Goal: Information Seeking & Learning: Learn about a topic

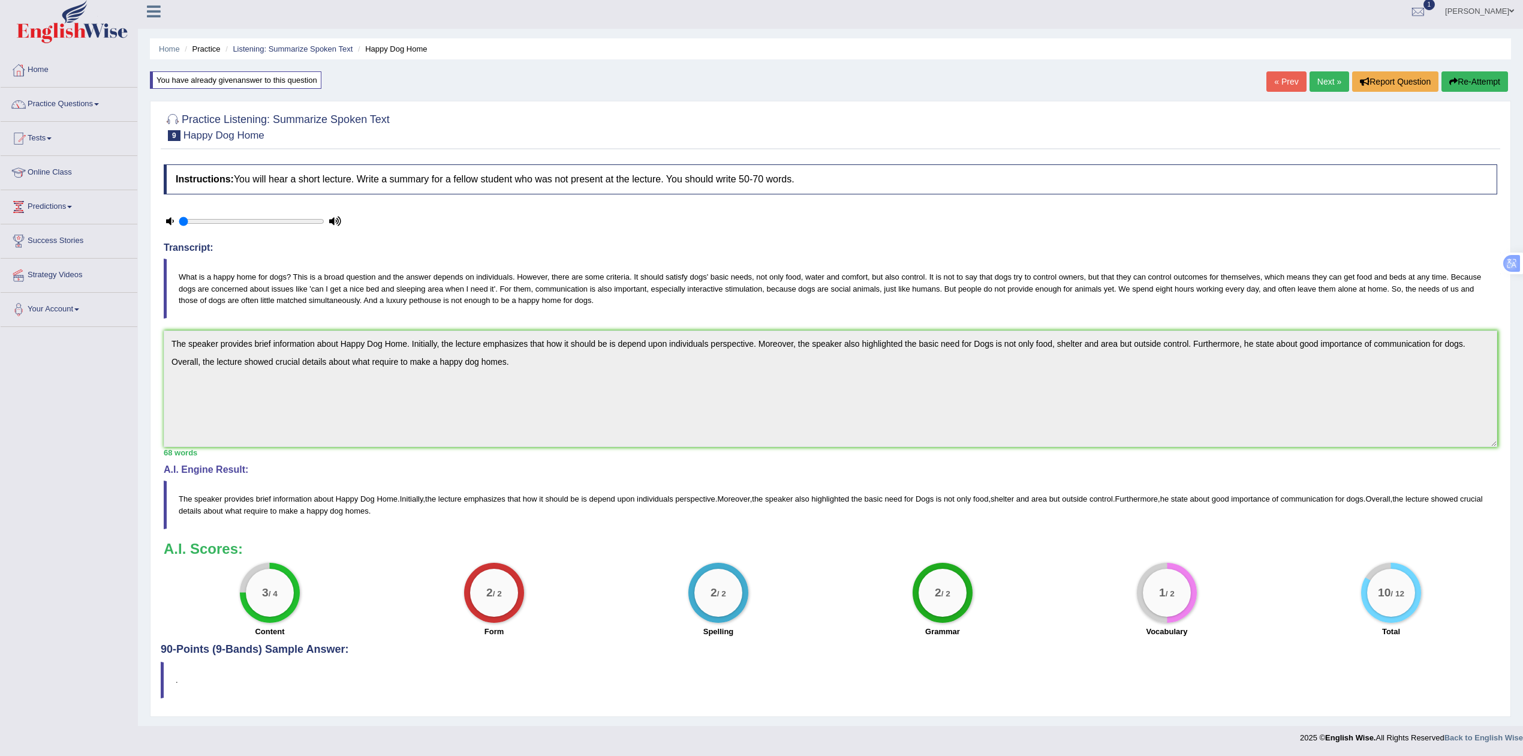
click at [296, 119] on h2 "Practice Listening: Summarize Spoken Text 9 Happy Dog Home" at bounding box center [277, 126] width 226 height 30
click at [1332, 74] on link "Next »" at bounding box center [1330, 81] width 40 height 20
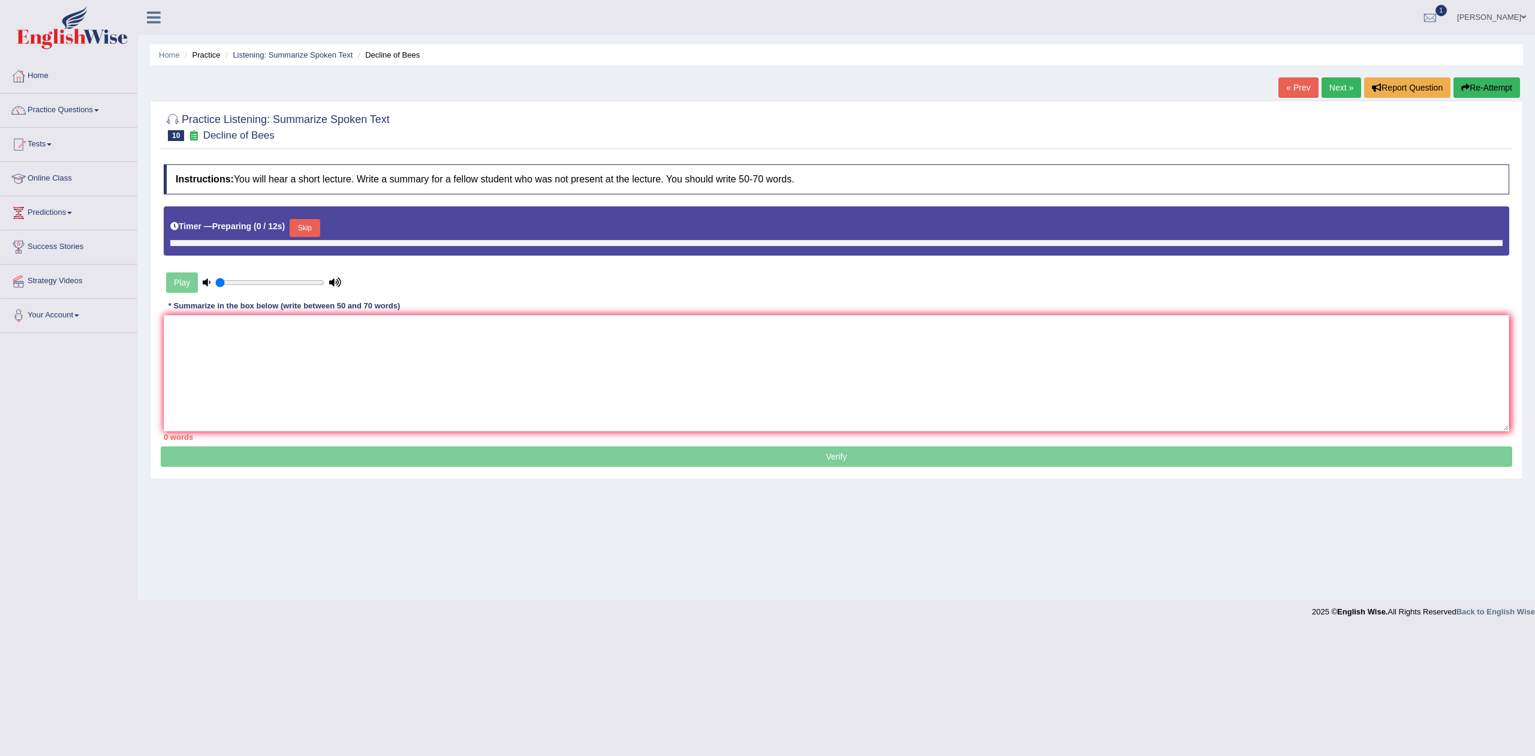
click at [658, 309] on div "Instructions: You will hear a short lecture. Write a summary for a fellow stude…" at bounding box center [837, 302] width 1352 height 288
click at [657, 331] on textarea at bounding box center [837, 373] width 1346 height 116
paste textarea "The speaker discussed [main topic]. They explained that [key point 1] and highl…"
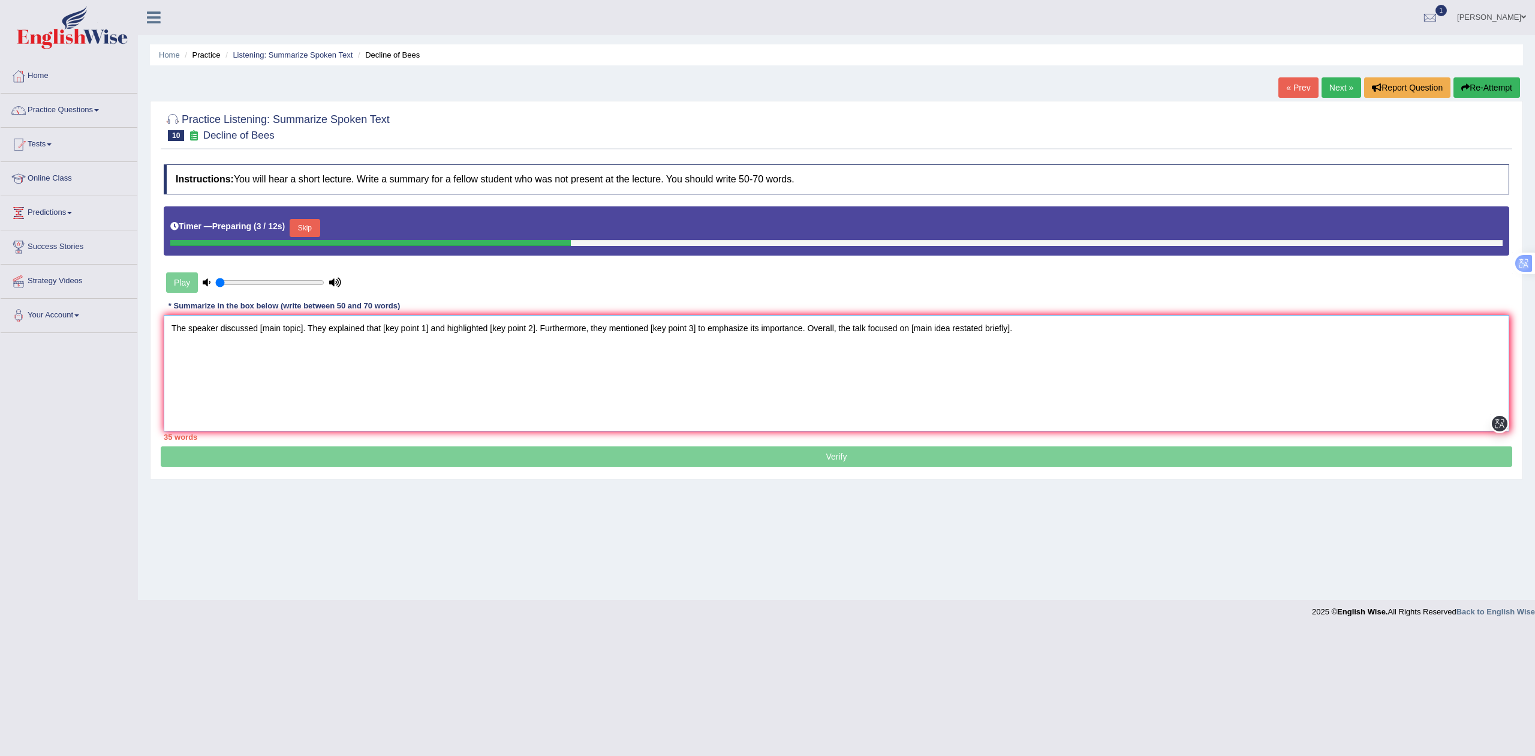
click at [183, 356] on textarea "The speaker discussed [main topic]. They explained that [key point 1] and highl…" at bounding box center [837, 373] width 1346 height 116
click at [1094, 334] on textarea "The speaker discussed [main topic]. They explained that [key point 1] and highl…" at bounding box center [837, 373] width 1346 height 116
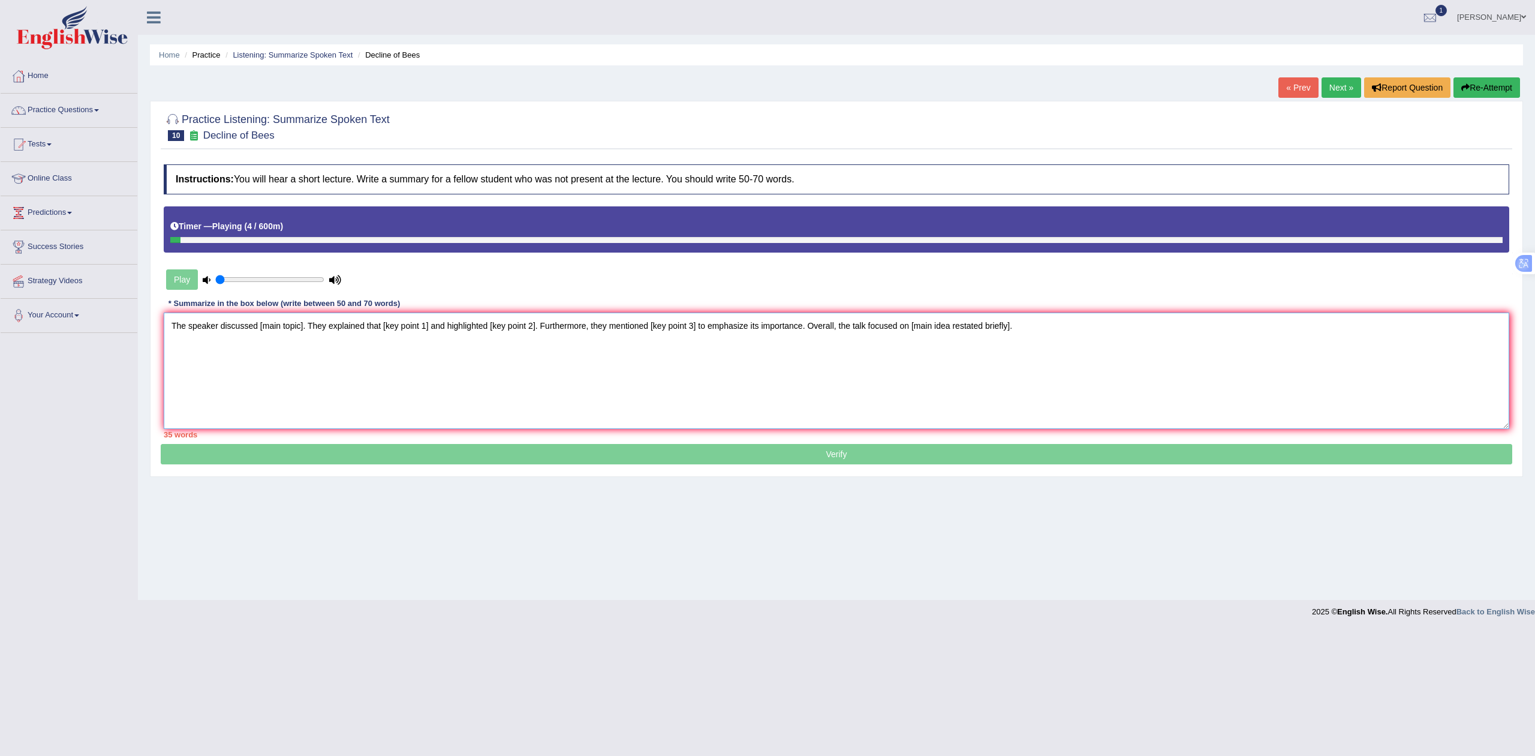
click at [267, 355] on textarea "The speaker discussed [main topic]. They explained that [key point 1] and highl…" at bounding box center [837, 370] width 1346 height 116
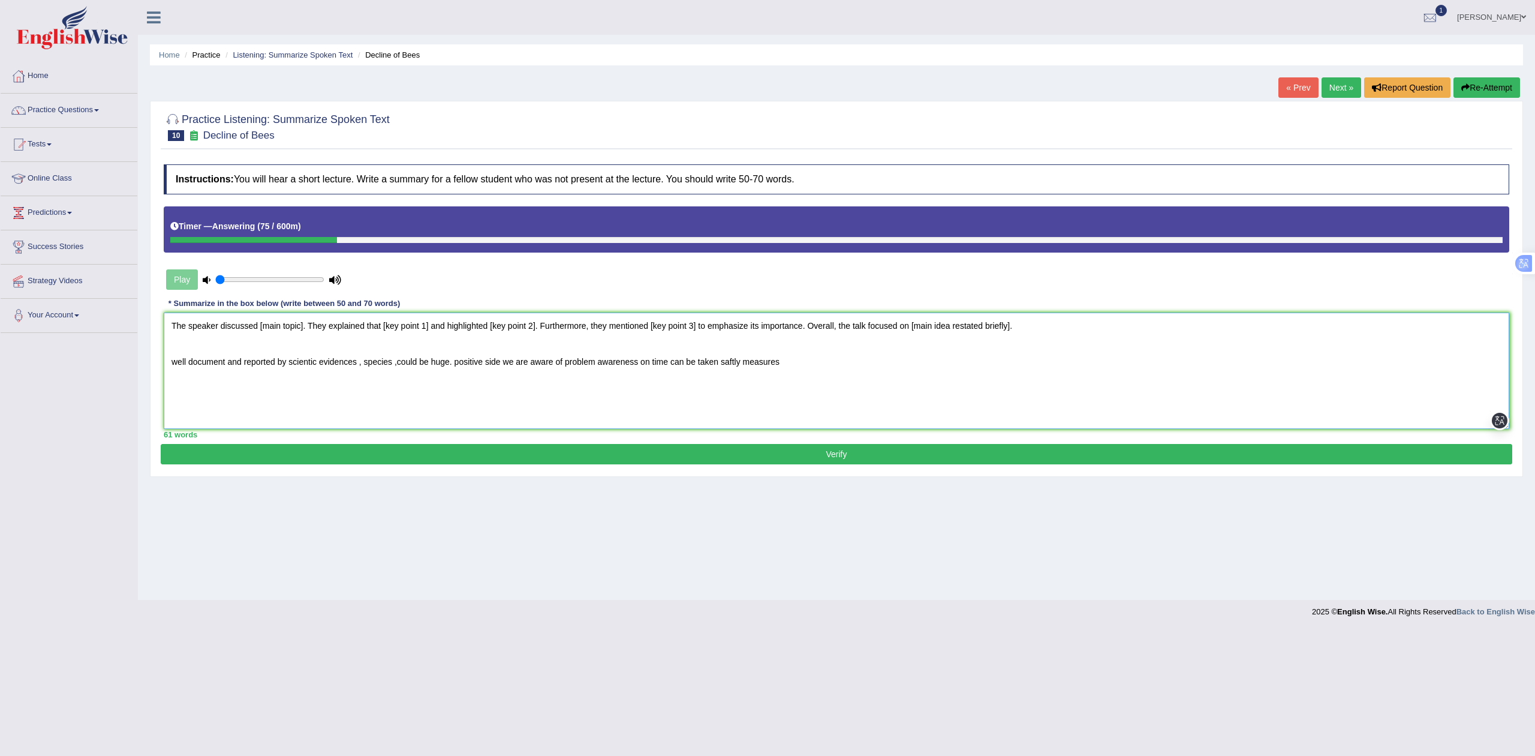
click at [262, 327] on textarea "The speaker discussed [main topic]. They explained that [key point 1] and highl…" at bounding box center [837, 370] width 1346 height 116
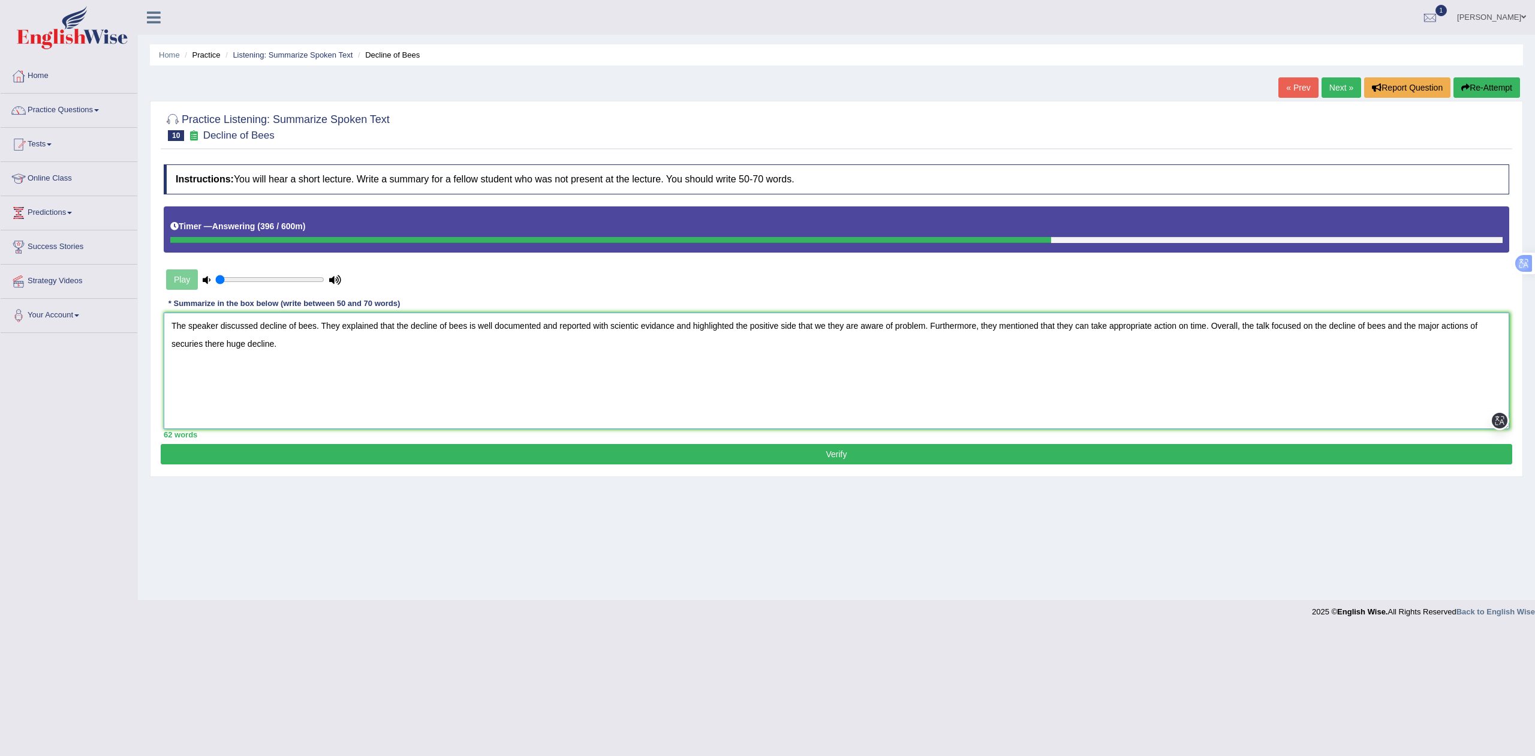
click at [341, 360] on textarea "The speaker discussed decline of bees. They explained that the decline of bees …" at bounding box center [837, 370] width 1346 height 116
click at [643, 329] on textarea "The speaker discussed decline of bees. They explained that the decline of bees …" at bounding box center [837, 370] width 1346 height 116
type textarea "The speaker discussed decline of bees. They explained that the decline of bees …"
click at [512, 458] on button "Verify" at bounding box center [837, 454] width 1352 height 20
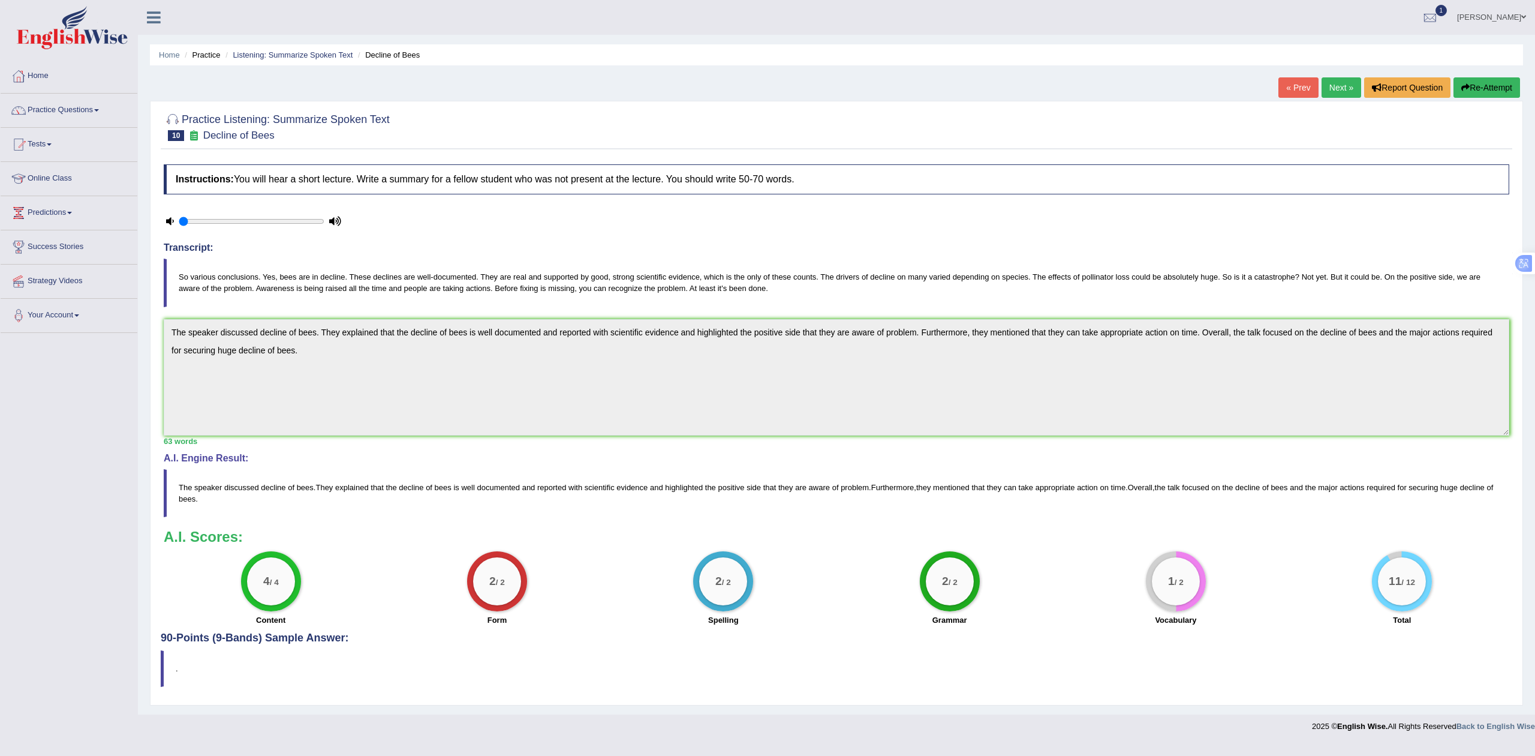
click at [1347, 87] on link "Next »" at bounding box center [1342, 87] width 40 height 20
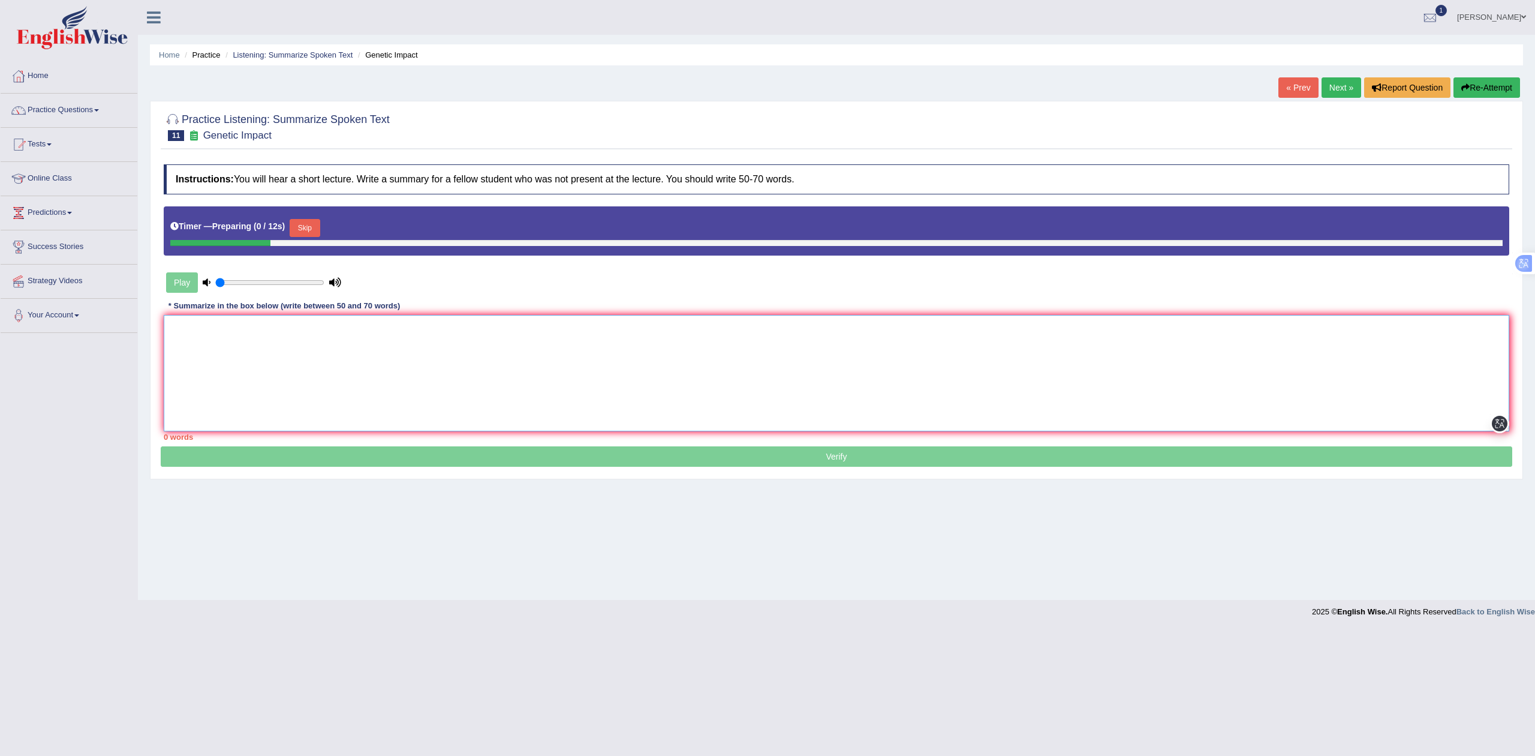
click at [889, 346] on textarea at bounding box center [837, 373] width 1346 height 116
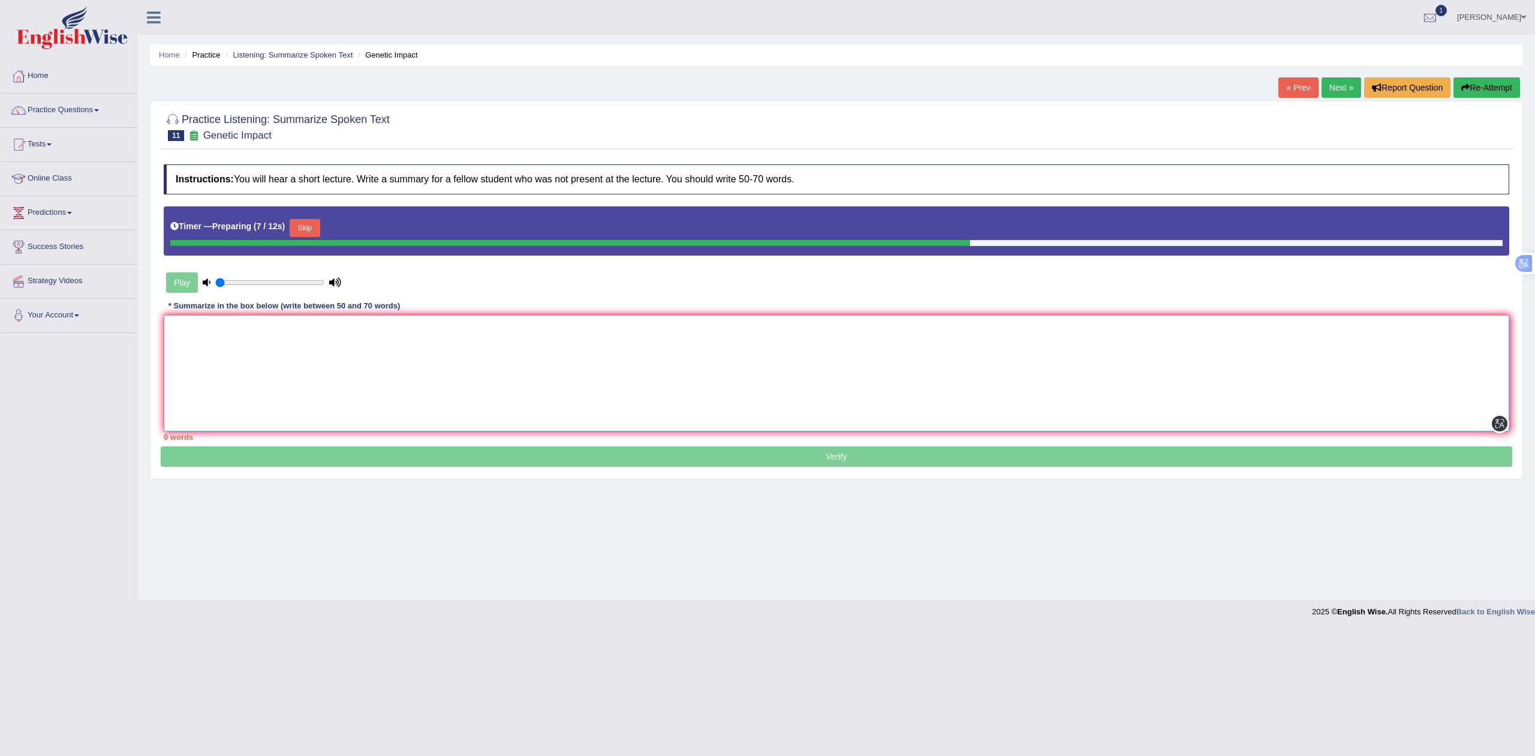
paste textarea "The speaker discussed [main topic]. They explained that [key point 1] and highl…"
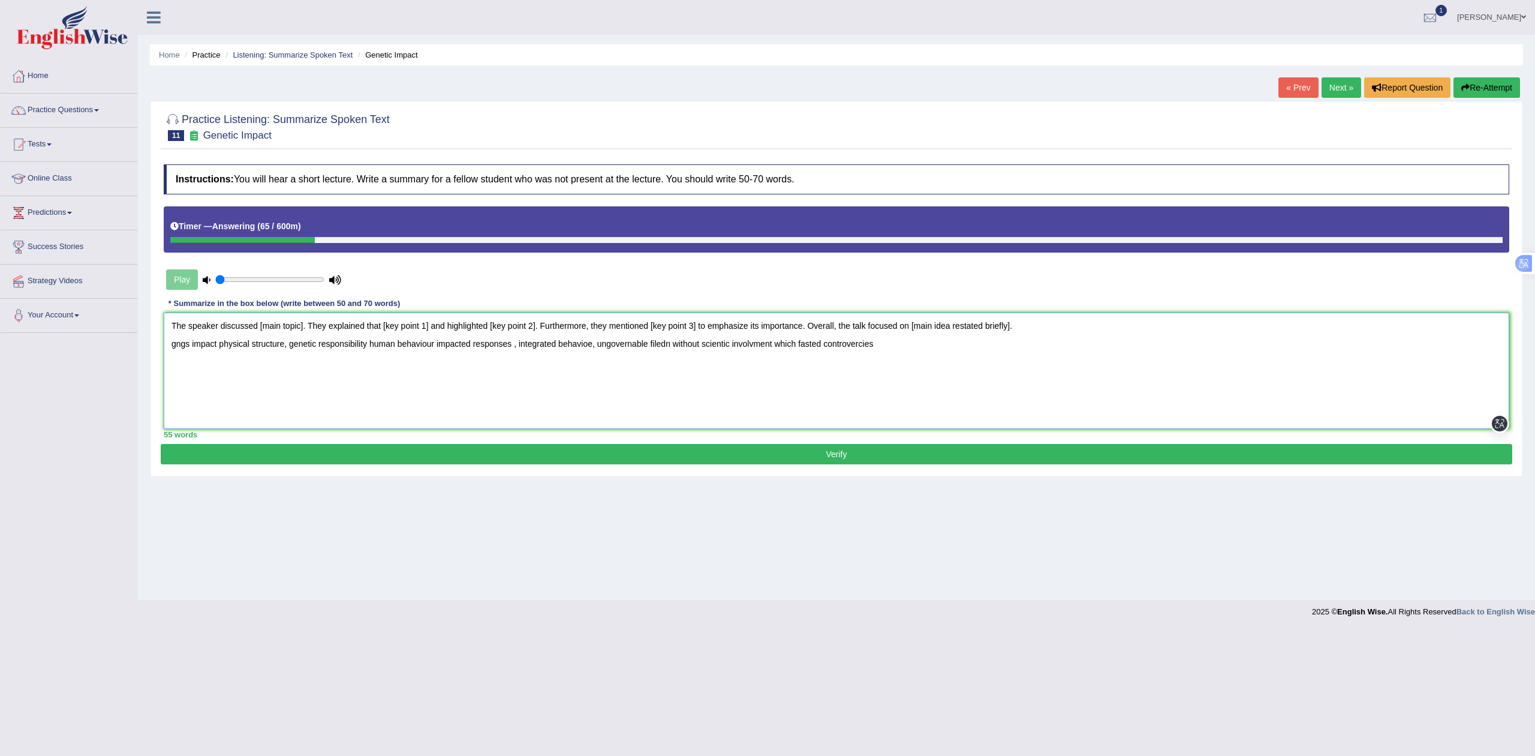
click at [270, 320] on textarea "The speaker discussed [main topic]. They explained that [key point 1] and highl…" at bounding box center [837, 370] width 1346 height 116
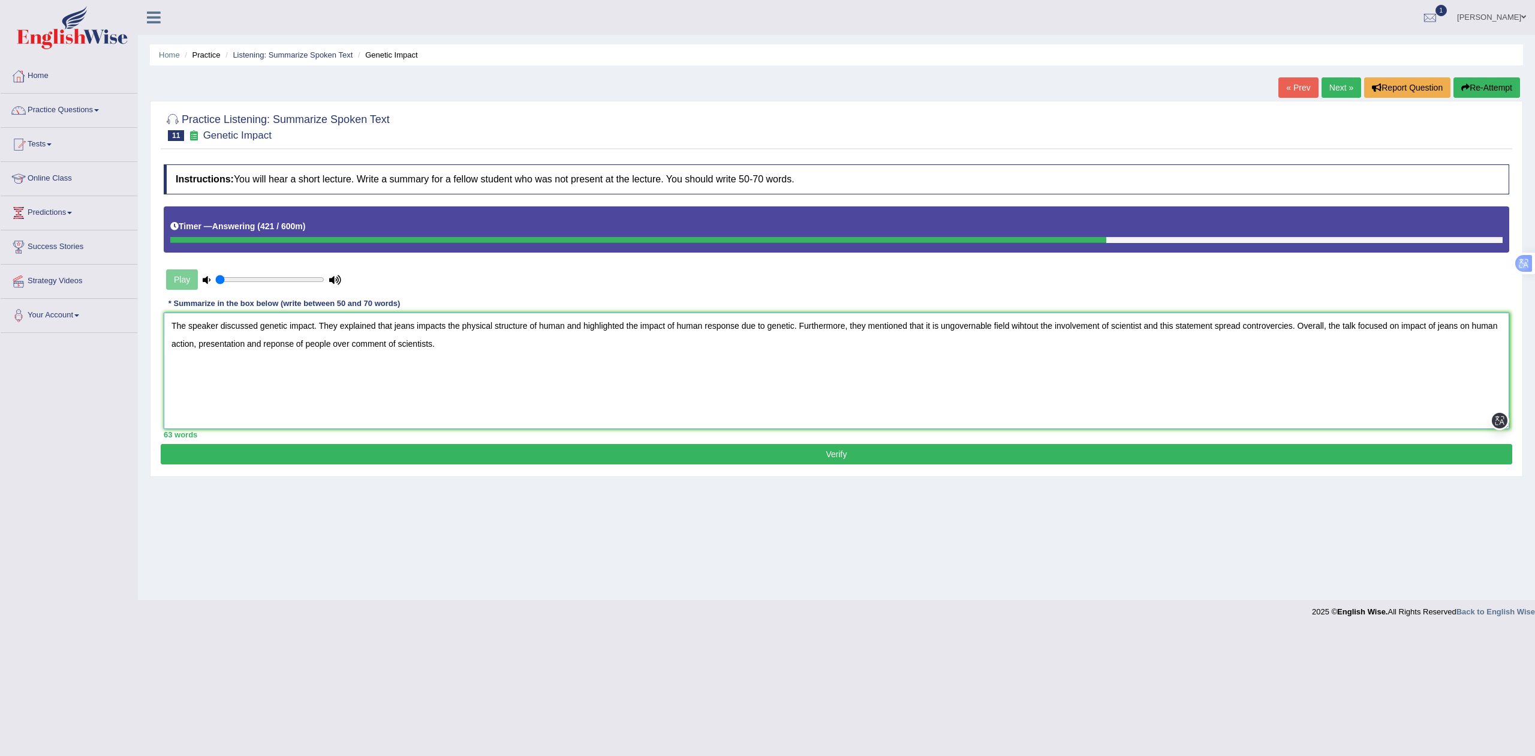
click at [395, 325] on textarea "The speaker discussed genetic impact. They explained that jeans impacts the phy…" at bounding box center [837, 370] width 1346 height 116
type textarea "The speaker discussed genetic impact. They explained that geans impacts the phy…"
click at [576, 452] on button "Verify" at bounding box center [837, 454] width 1352 height 20
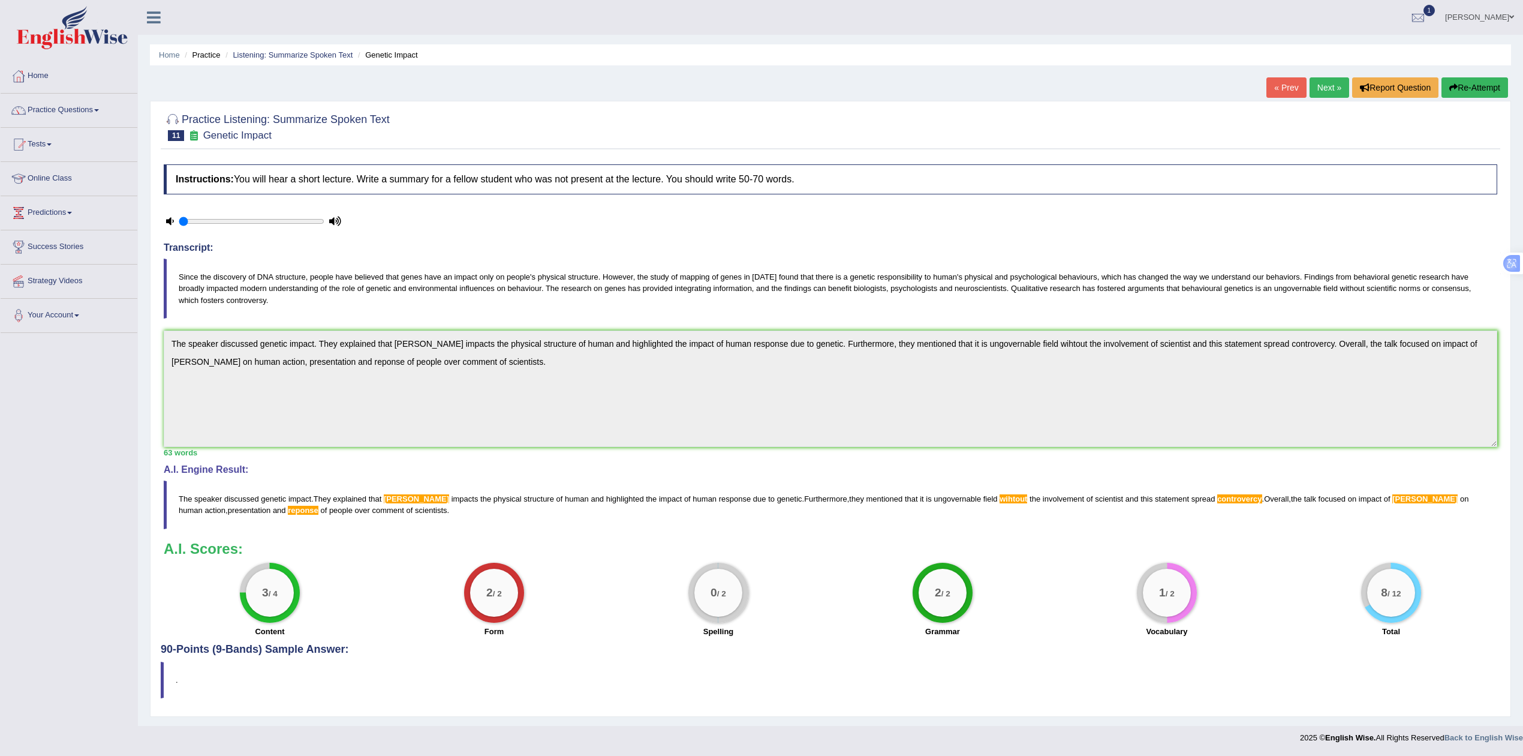
scroll to position [3, 0]
click at [1488, 77] on button "Re-Attempt" at bounding box center [1475, 87] width 67 height 20
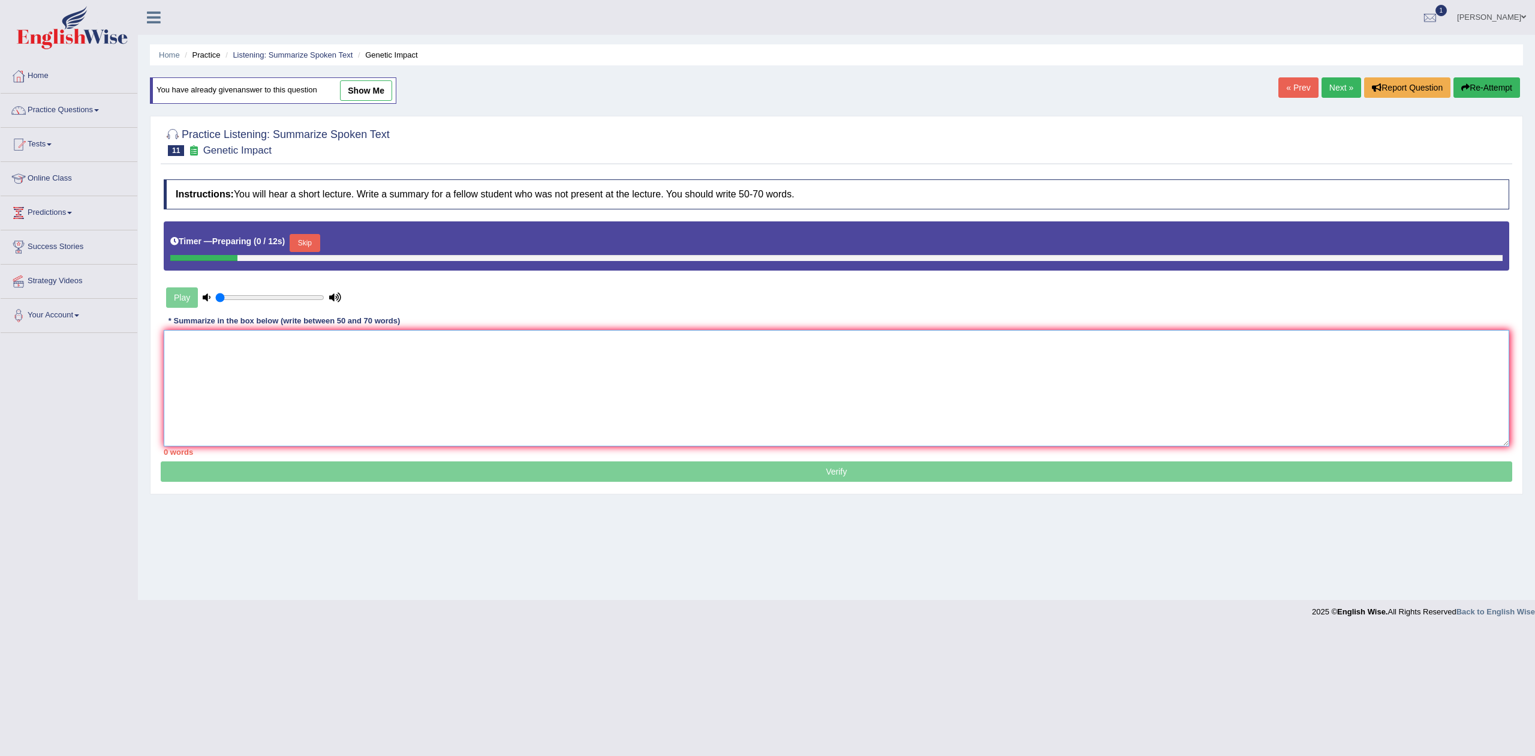
click at [535, 354] on textarea at bounding box center [837, 388] width 1346 height 116
paste textarea "The speaker discussed genetic impact. They explained that [PERSON_NAME] impacts…"
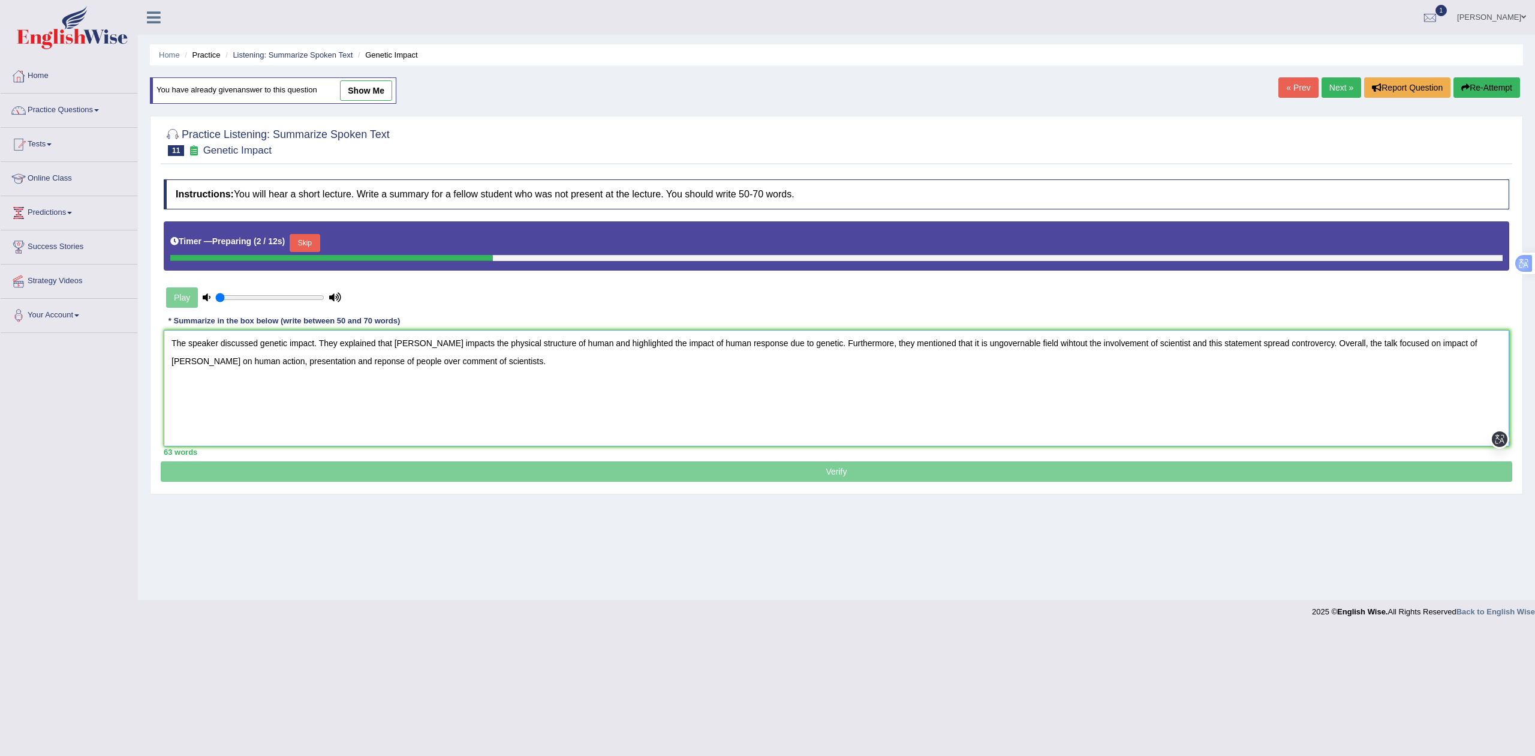
drag, startPoint x: 284, startPoint y: 348, endPoint x: 300, endPoint y: 363, distance: 22.1
click at [284, 348] on textarea "The speaker discussed genetic impact. They explained that [PERSON_NAME] impacts…" at bounding box center [837, 388] width 1346 height 116
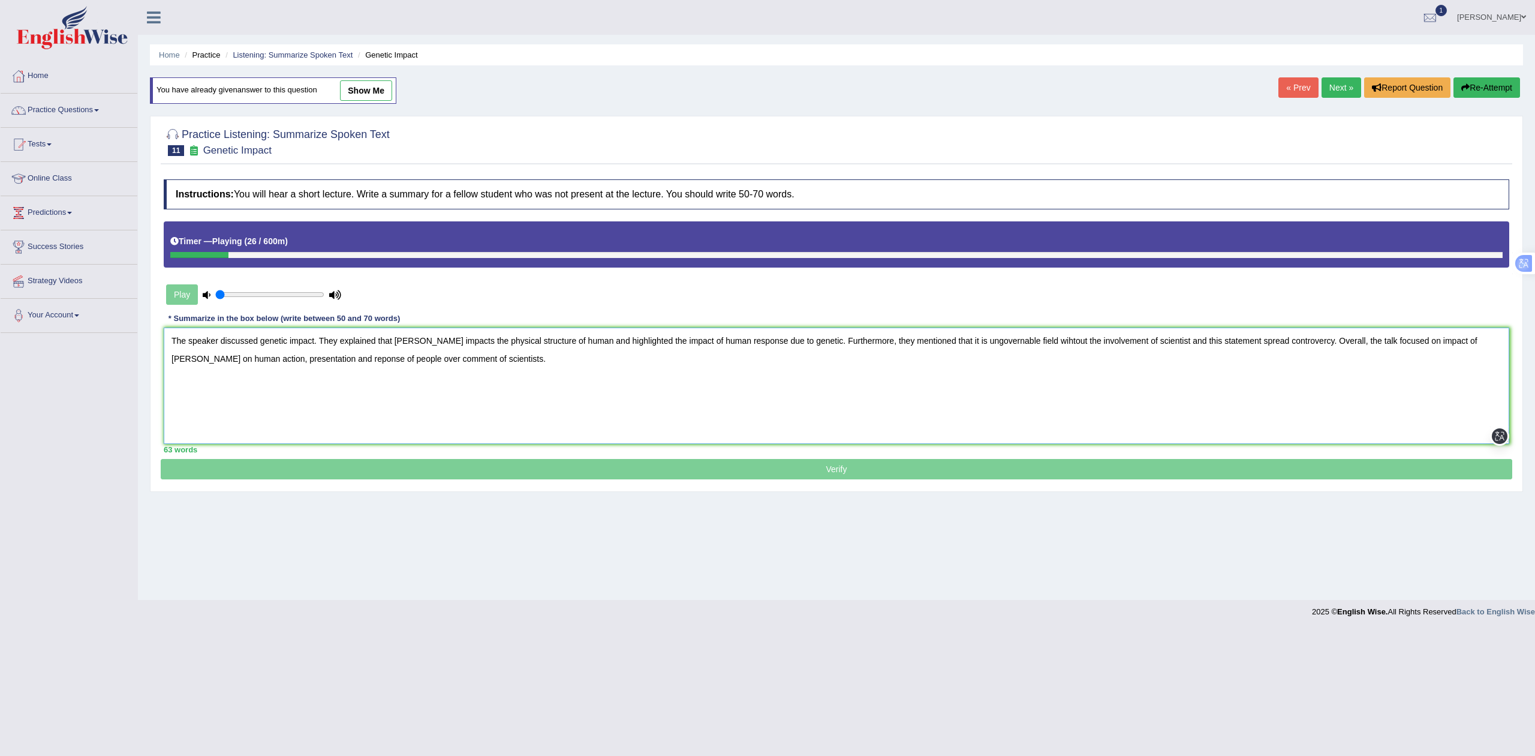
click at [790, 341] on textarea "The speaker discussed genetic impact. They explained that gean impacts the phys…" at bounding box center [837, 385] width 1346 height 116
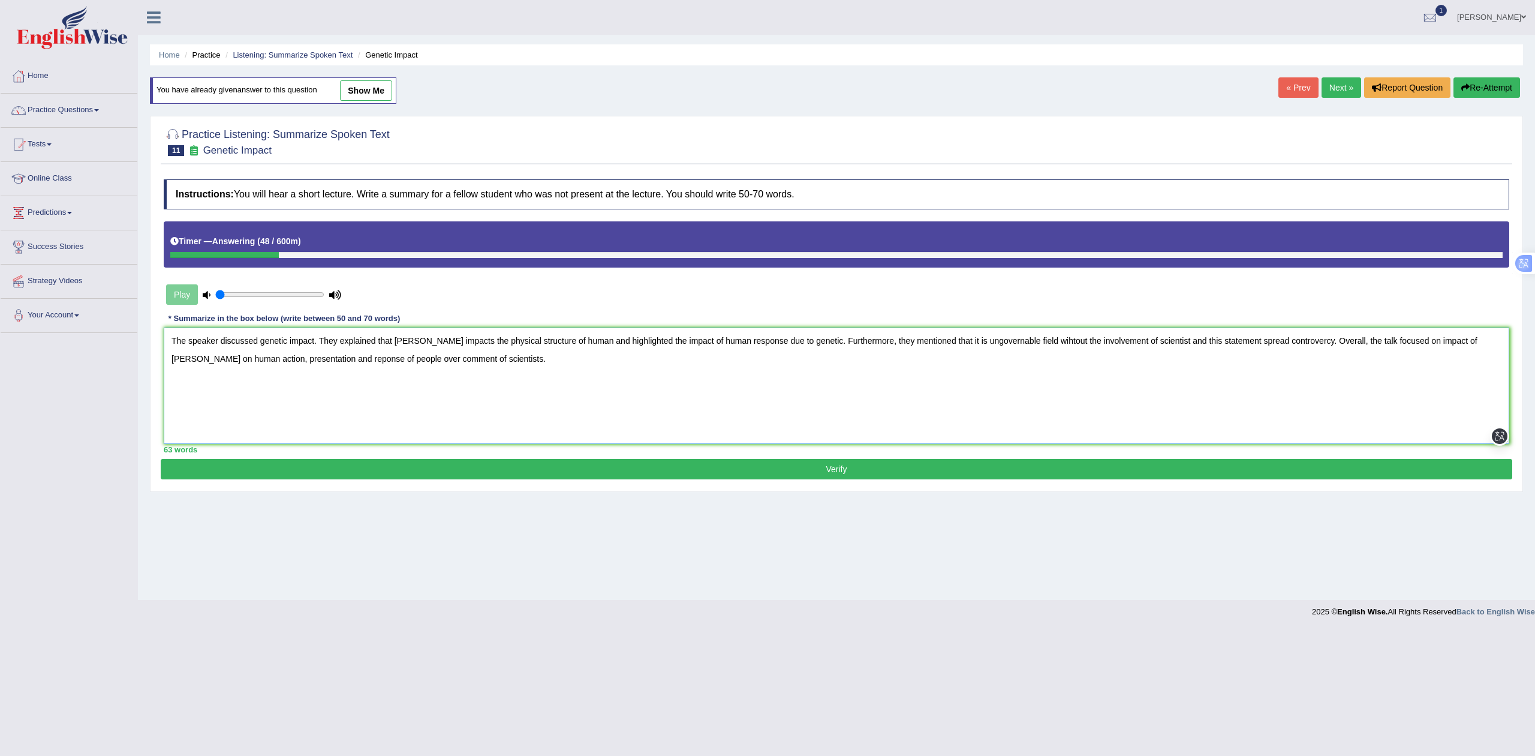
drag, startPoint x: 411, startPoint y: 339, endPoint x: 463, endPoint y: 426, distance: 100.6
click at [417, 348] on textarea "The speaker discussed genetic impact. They explained that gean impacts the phys…" at bounding box center [837, 385] width 1346 height 116
type textarea "The speaker discussed genetic impact. They explained that gea impacts the physi…"
click at [418, 473] on button "Verify" at bounding box center [837, 469] width 1352 height 20
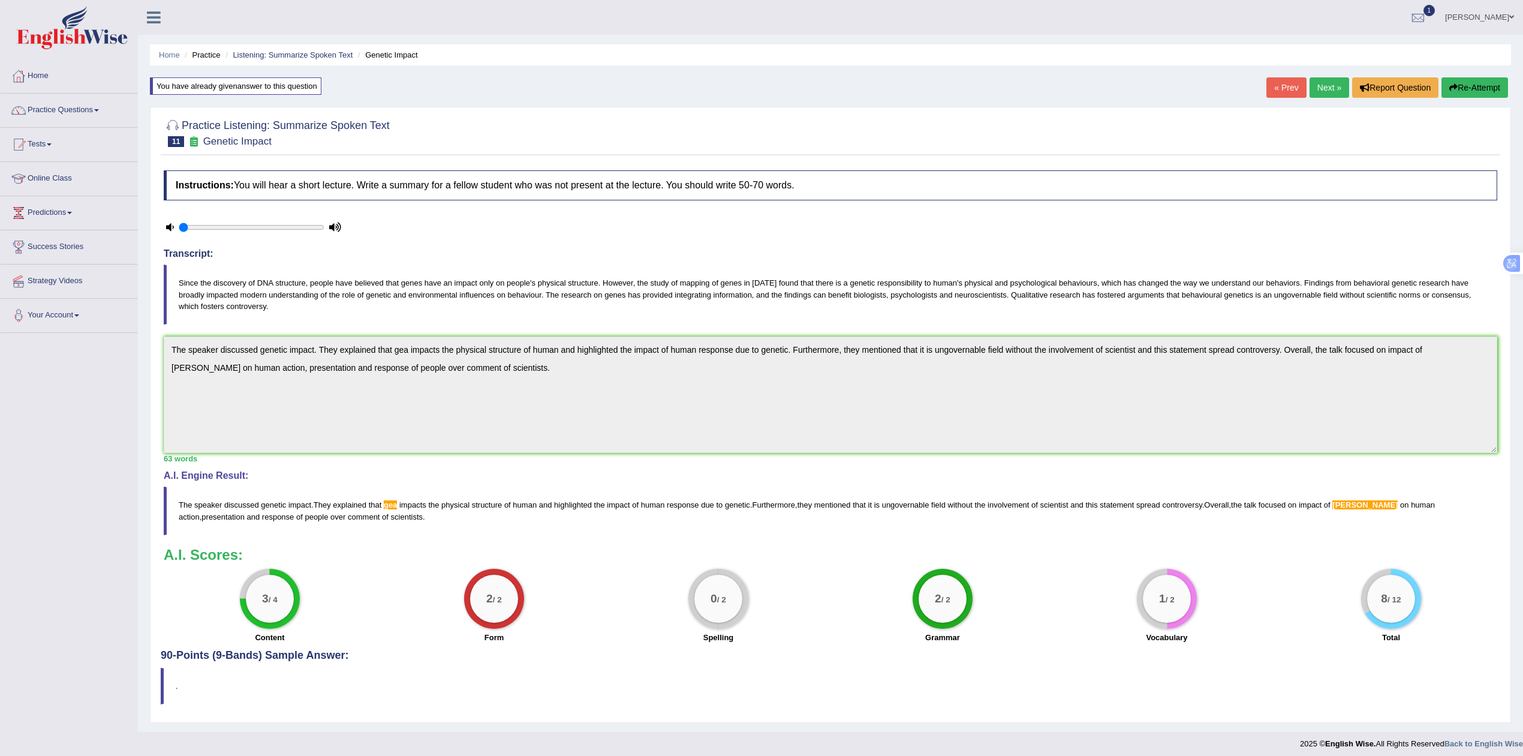
scroll to position [10, 0]
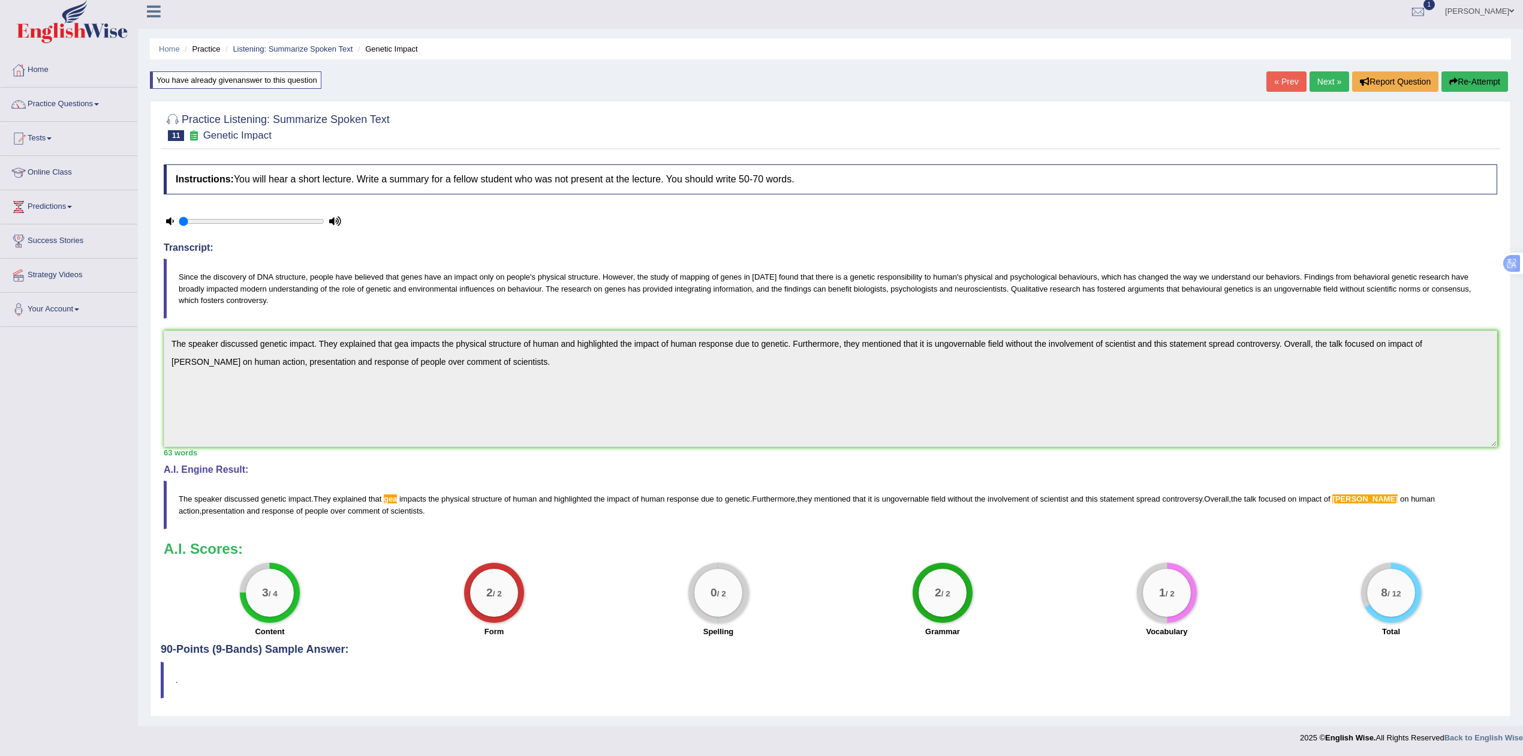
click at [1332, 77] on link "Next »" at bounding box center [1330, 81] width 40 height 20
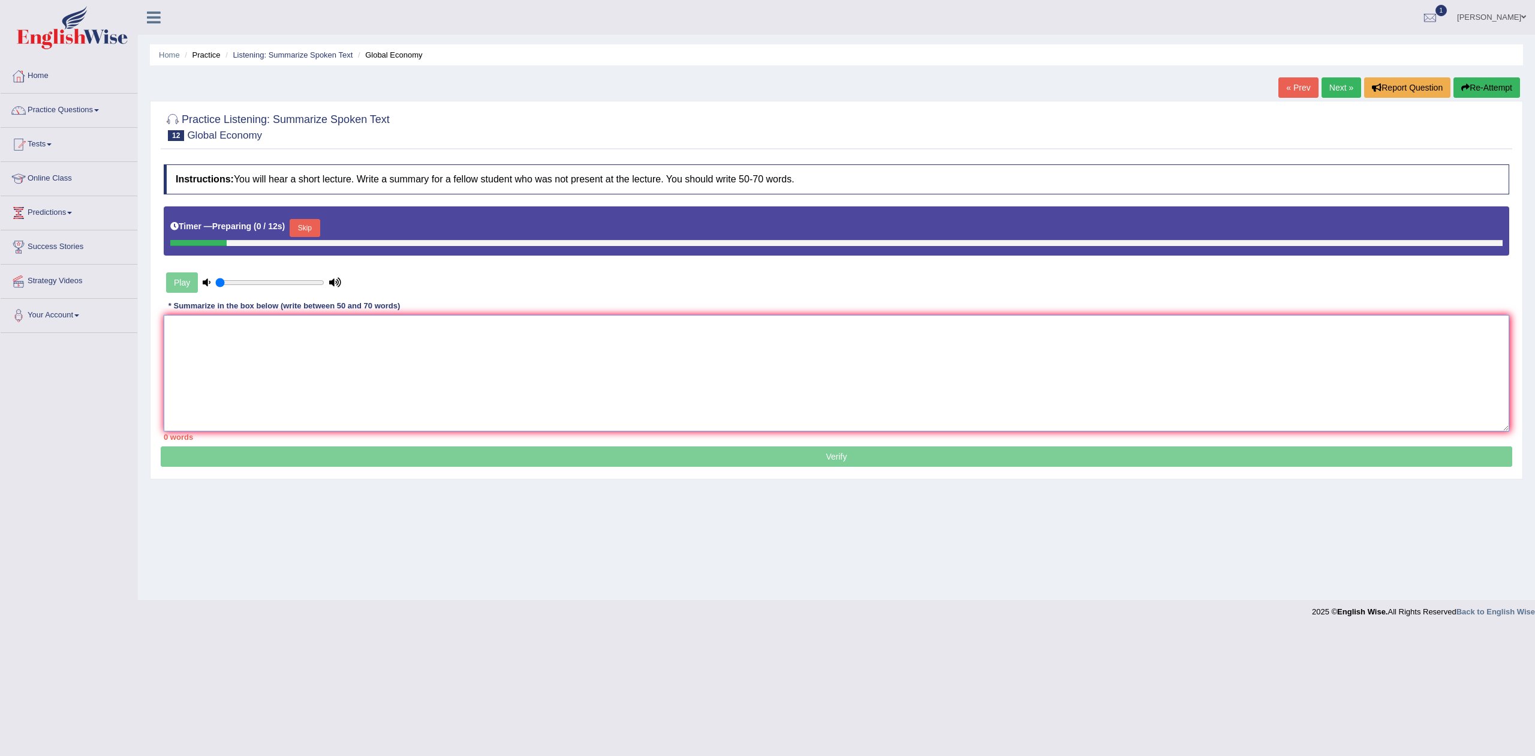
drag, startPoint x: 0, startPoint y: 0, endPoint x: 558, endPoint y: 360, distance: 663.7
click at [558, 360] on textarea at bounding box center [837, 373] width 1346 height 116
paste textarea "The speaker discussed [main topic]. They explained that [key point 1] and highl…"
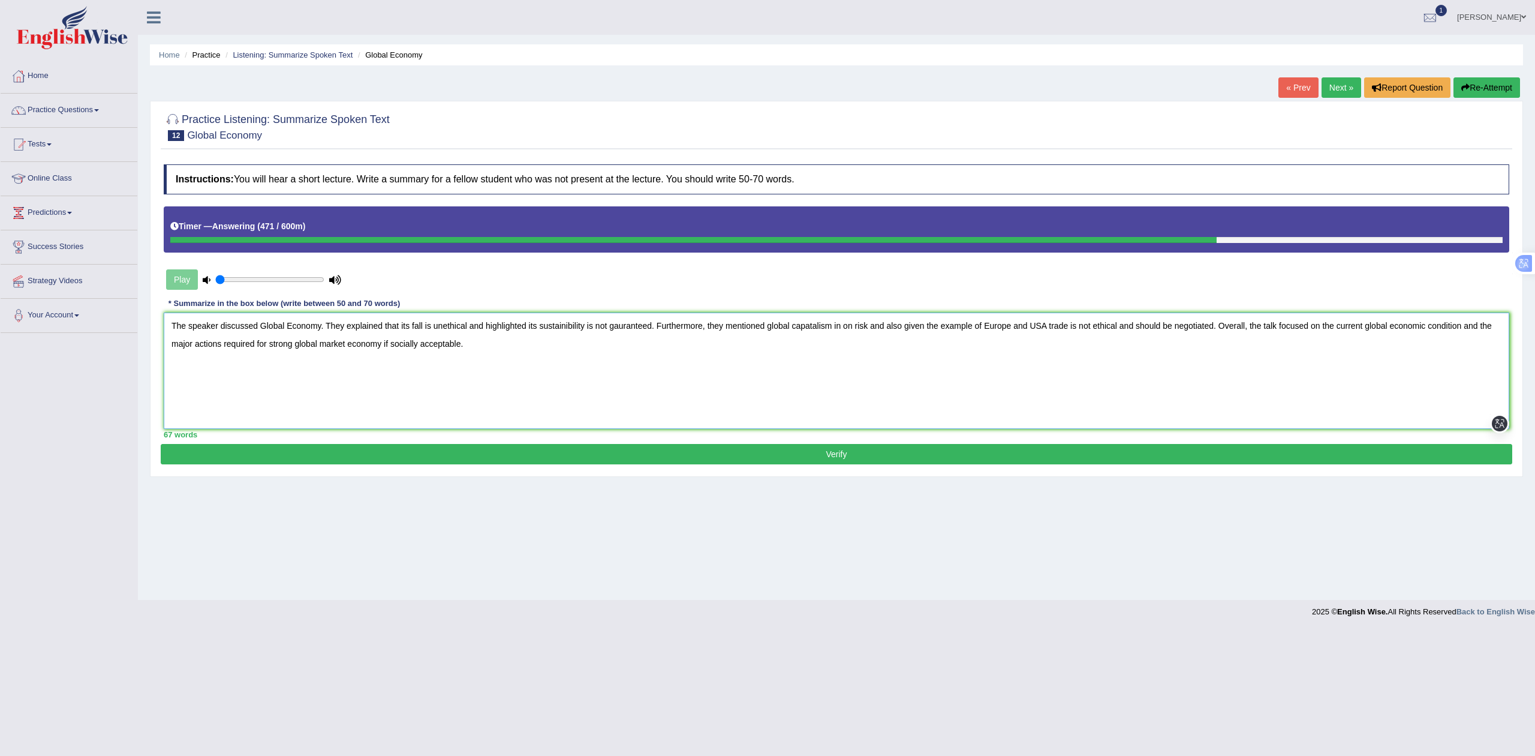
drag, startPoint x: 1070, startPoint y: 329, endPoint x: 1073, endPoint y: 341, distance: 12.4
click at [1070, 329] on textarea "The speaker discussed Global Economy. They explained that its fall is unethical…" at bounding box center [837, 370] width 1346 height 116
type textarea "The speaker discussed Global Economy. They explained that its fall is unethical…"
click at [694, 458] on button "Verify" at bounding box center [837, 454] width 1352 height 20
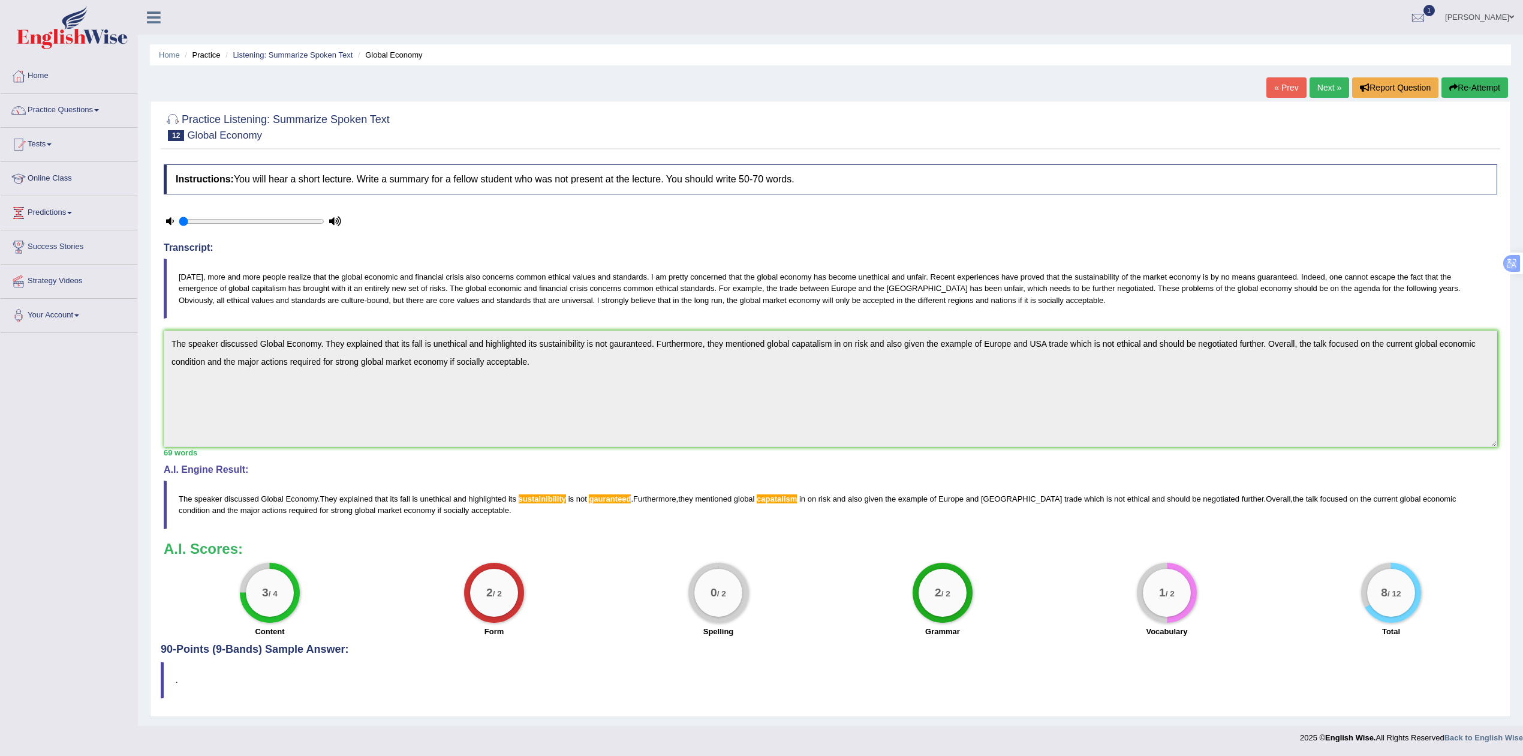
click at [1484, 89] on button "Re-Attempt" at bounding box center [1475, 87] width 67 height 20
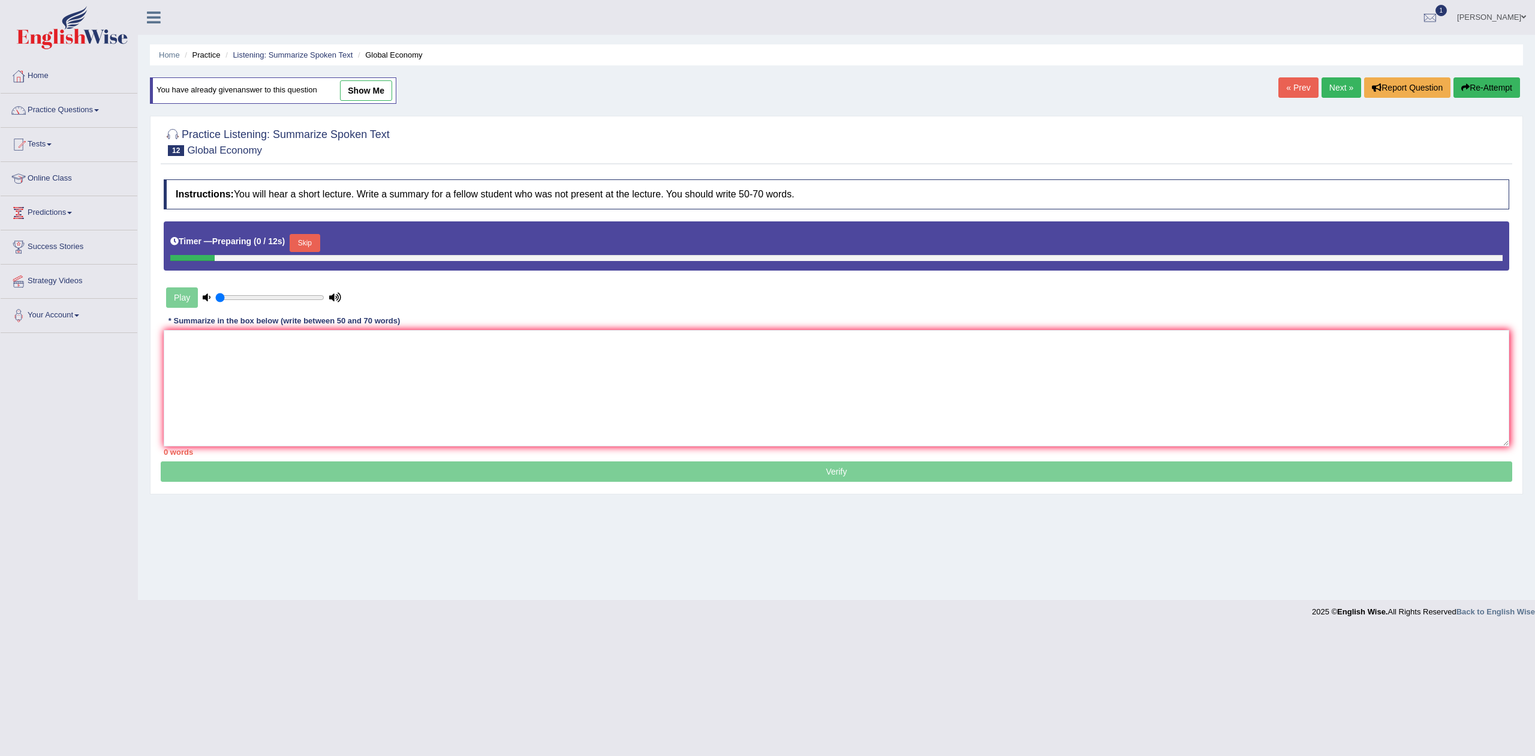
click at [437, 356] on textarea at bounding box center [837, 388] width 1346 height 116
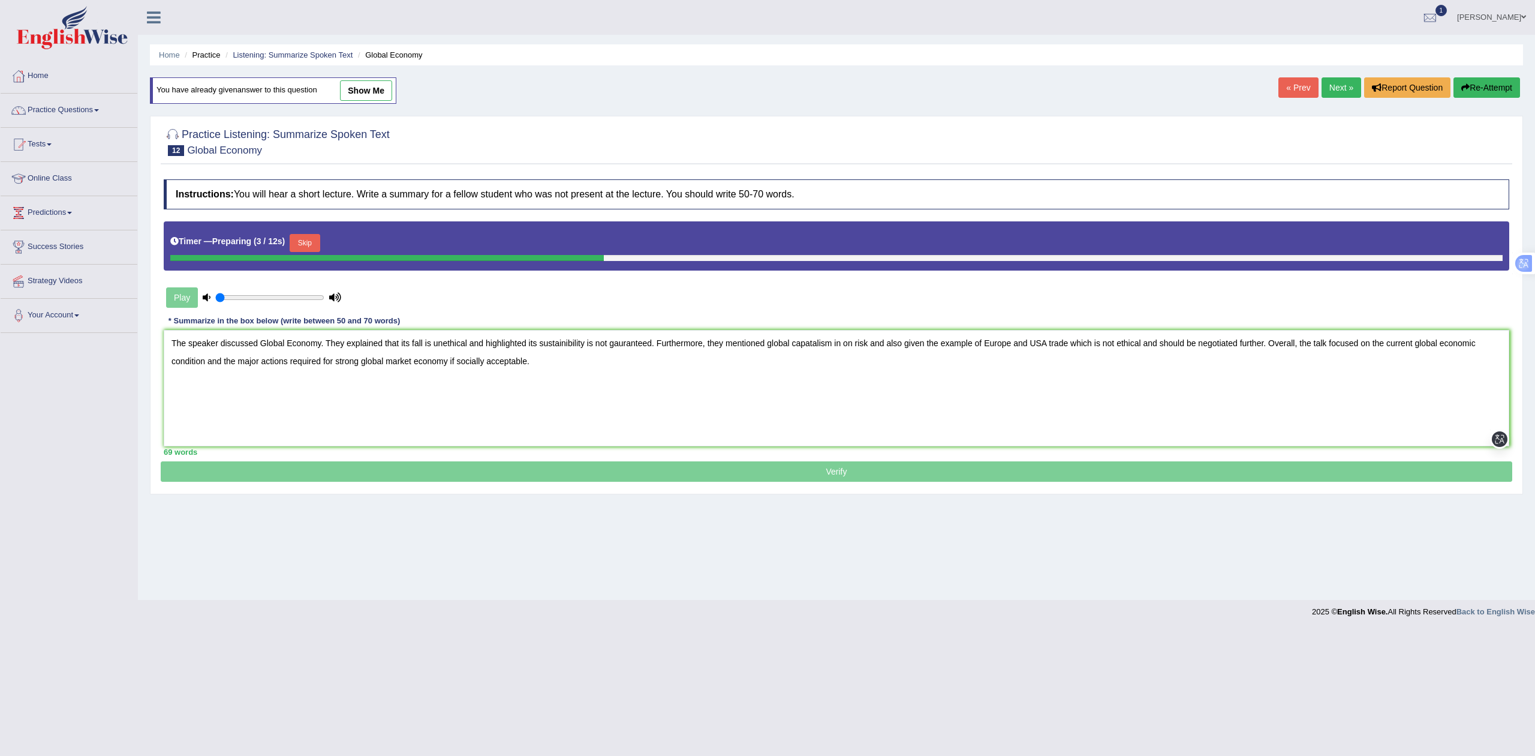
drag, startPoint x: 552, startPoint y: 343, endPoint x: 569, endPoint y: 365, distance: 27.8
click at [552, 344] on textarea "The speaker discussed Global Economy. They explained that its fall is unethical…" at bounding box center [837, 388] width 1346 height 116
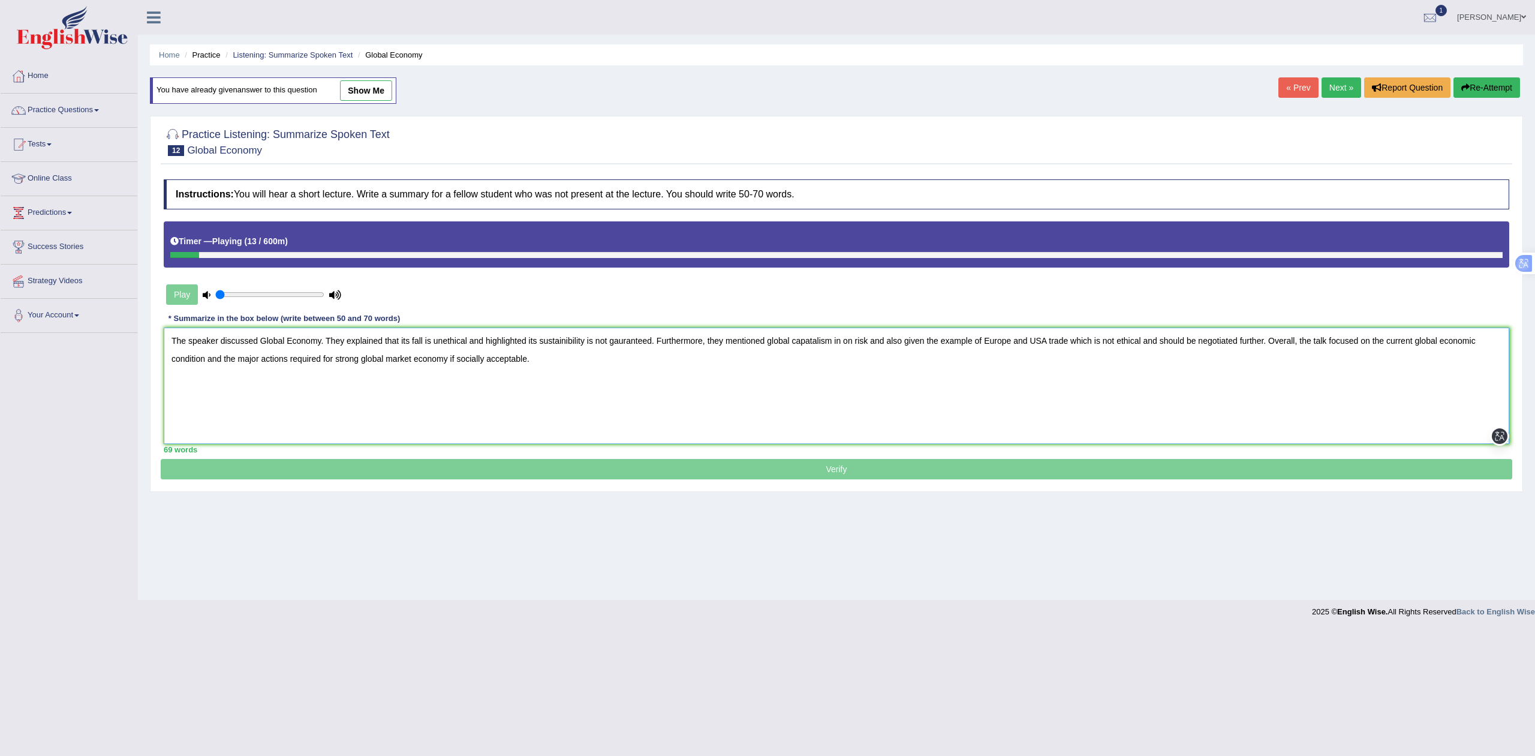
paste textarea "a"
type textarea "The speaker discussed Global Economy. They explained that its fall is unethical…"
click at [665, 389] on textarea "The speaker discussed Global Economy. They explained that its fall is unethical…" at bounding box center [837, 385] width 1346 height 116
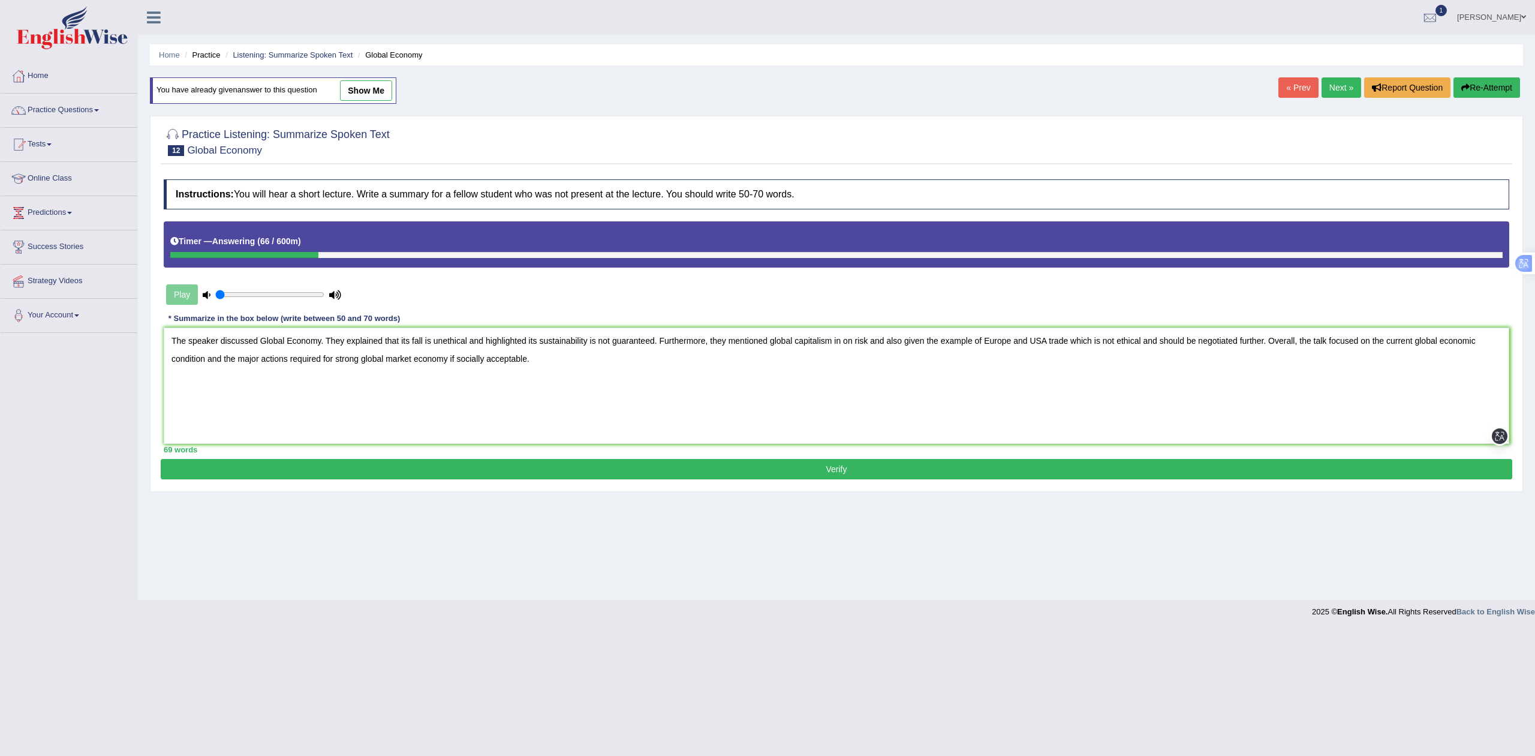
click at [452, 464] on button "Verify" at bounding box center [837, 469] width 1352 height 20
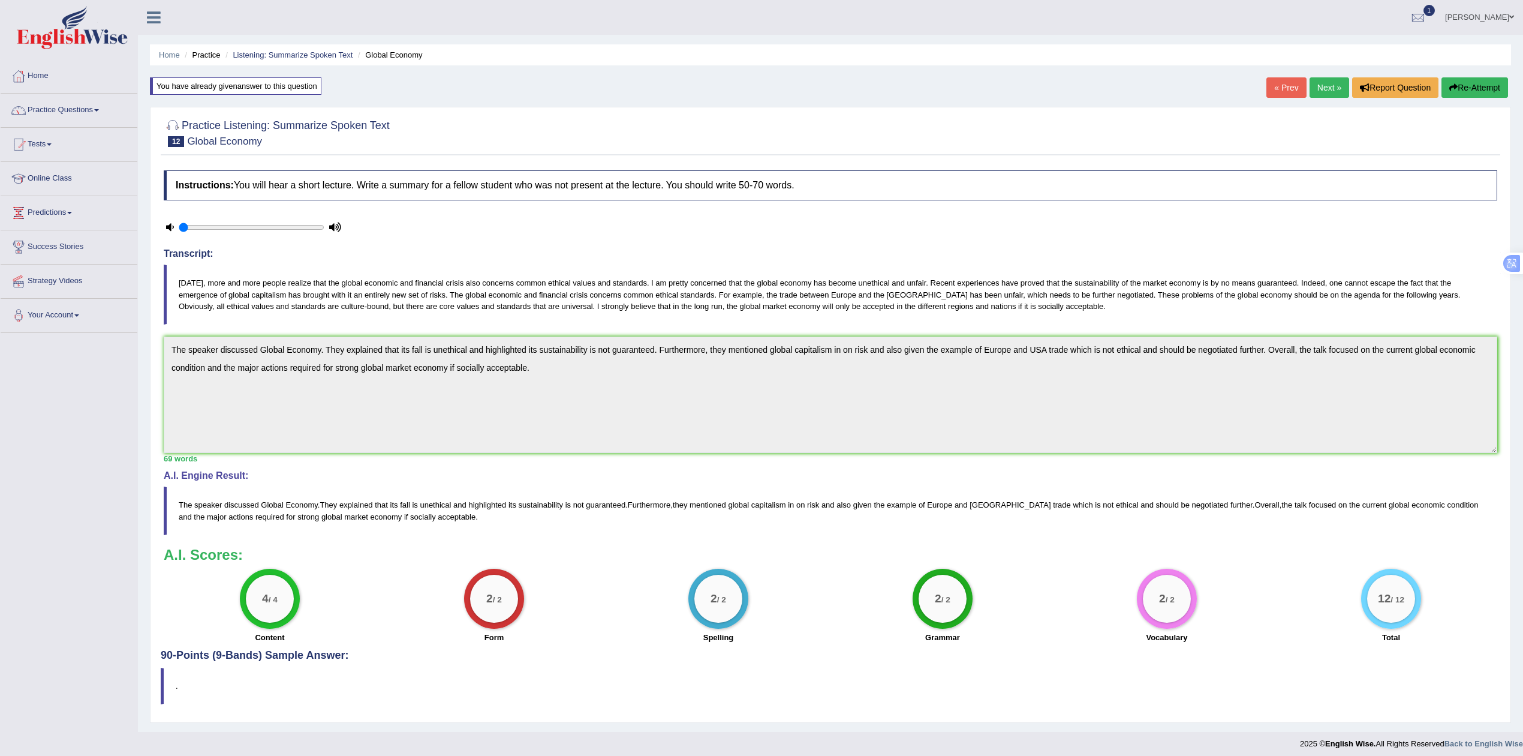
scroll to position [10, 0]
